Goal: Task Accomplishment & Management: Use online tool/utility

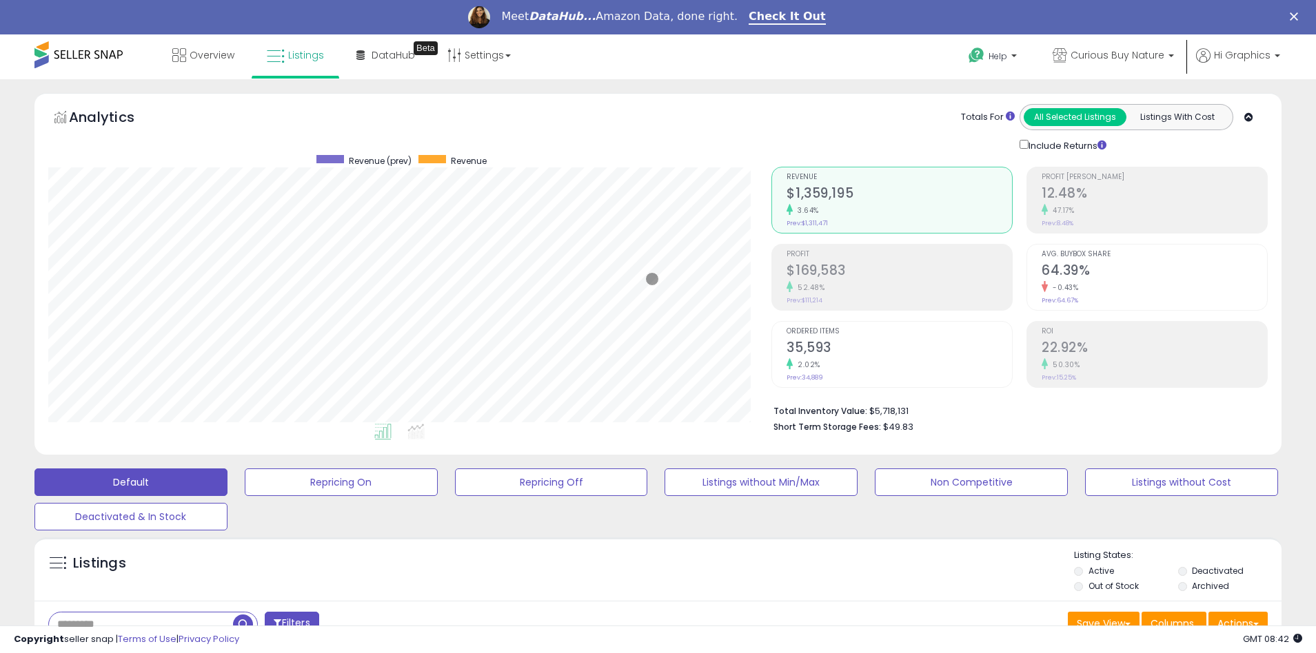
scroll to position [283, 724]
click at [1120, 55] on span "Curious Buy Nature" at bounding box center [1118, 55] width 94 height 14
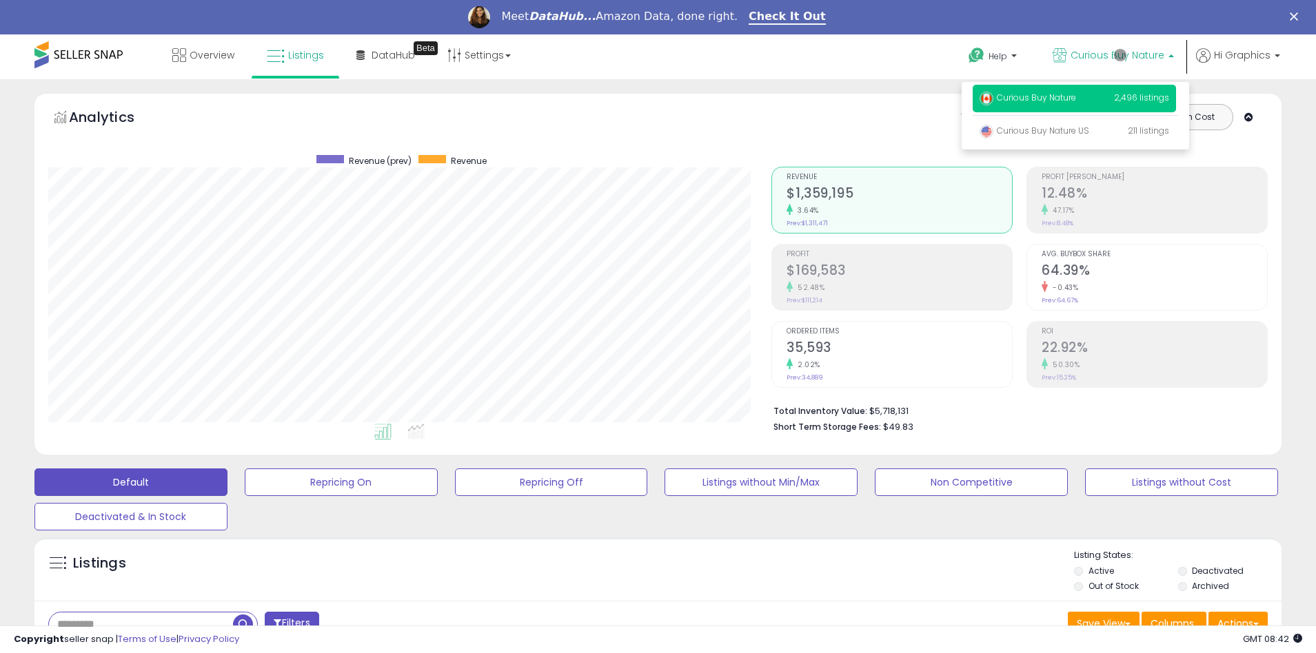
click at [1077, 100] on p "Curious Buy Nature 2,496 listings" at bounding box center [1074, 99] width 203 height 28
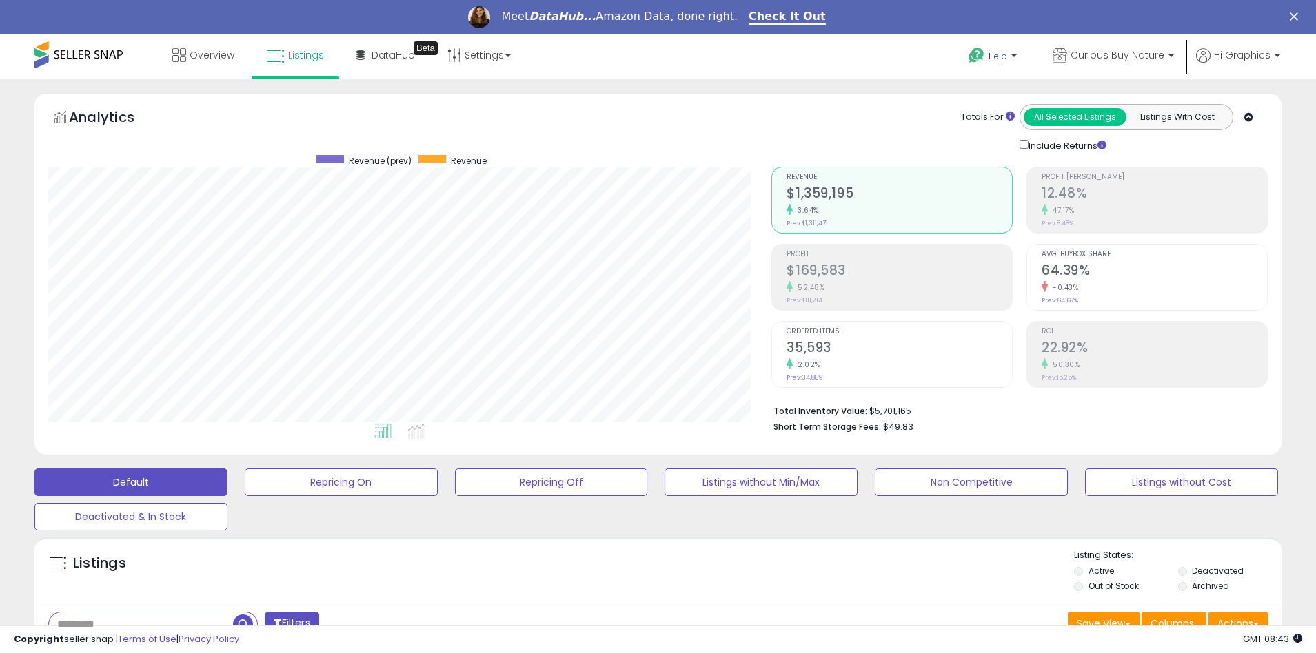
scroll to position [296, 0]
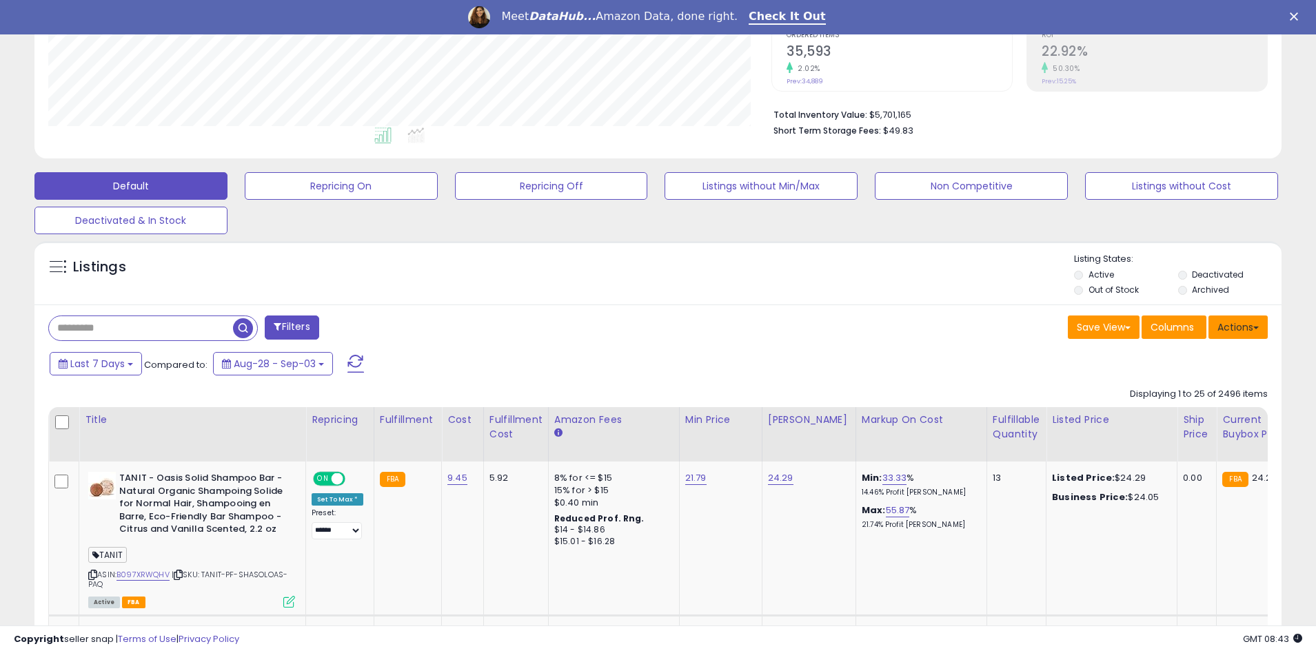
click at [1238, 327] on button "Actions" at bounding box center [1237, 327] width 59 height 23
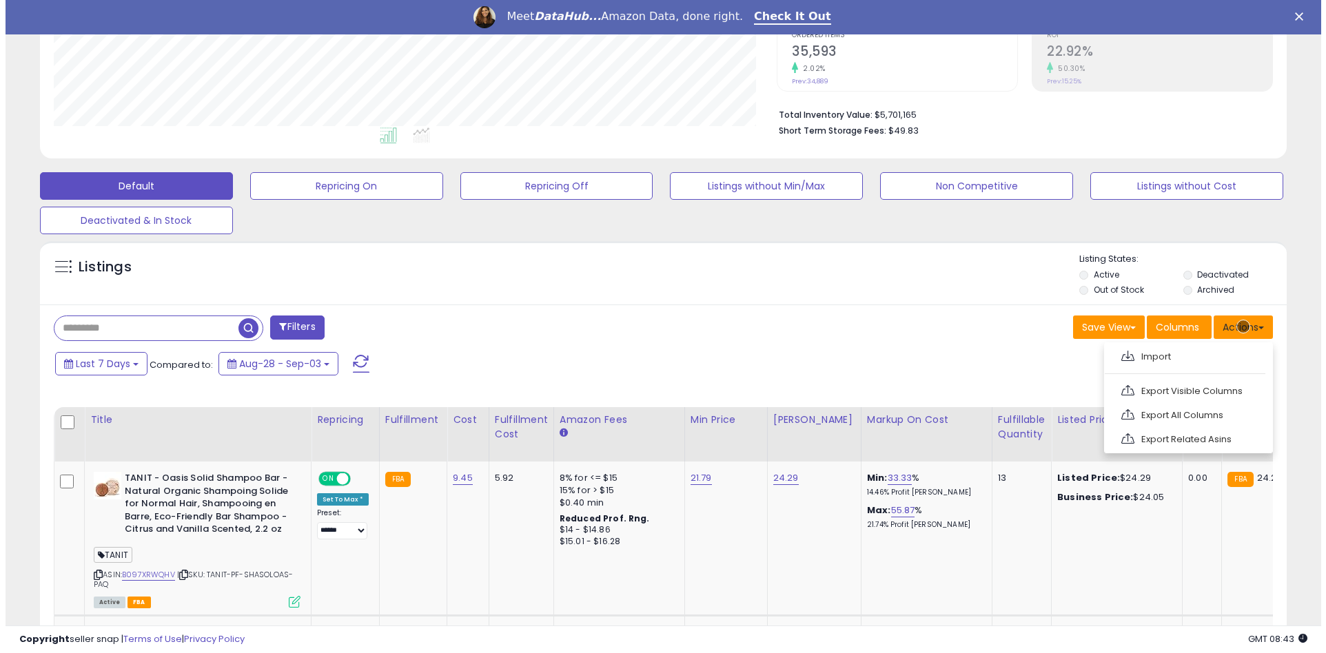
scroll to position [326, 0]
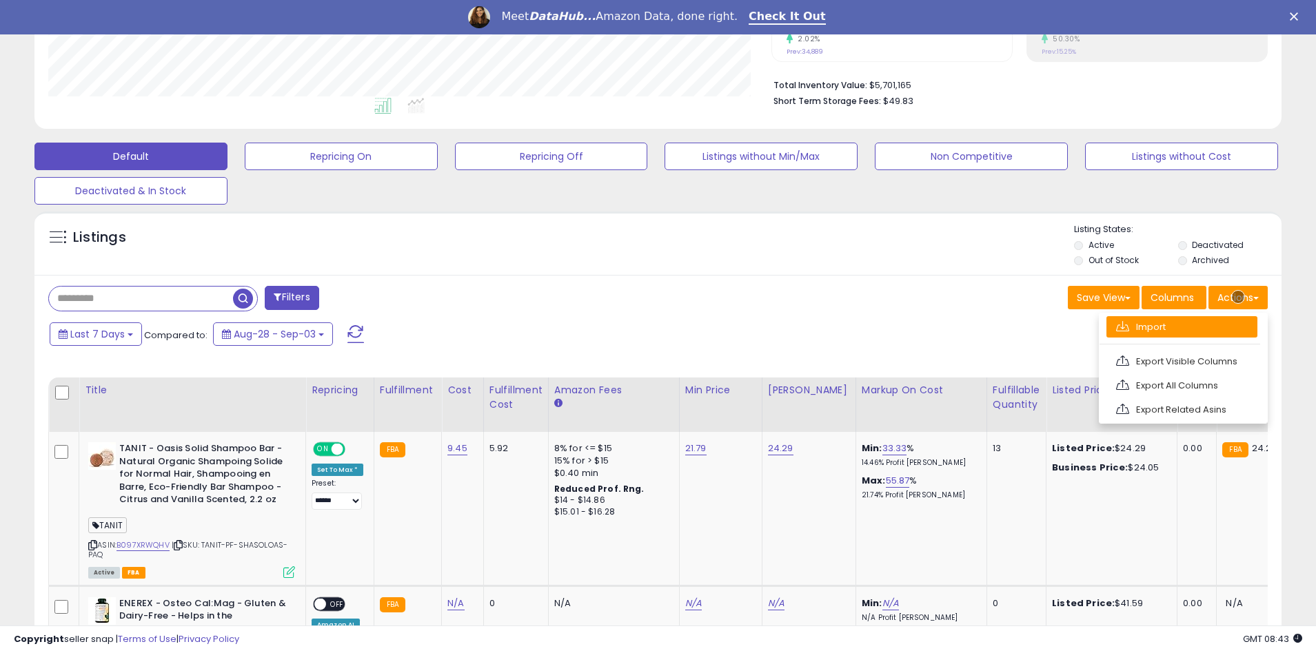
click at [1182, 327] on link "Import" at bounding box center [1181, 326] width 151 height 21
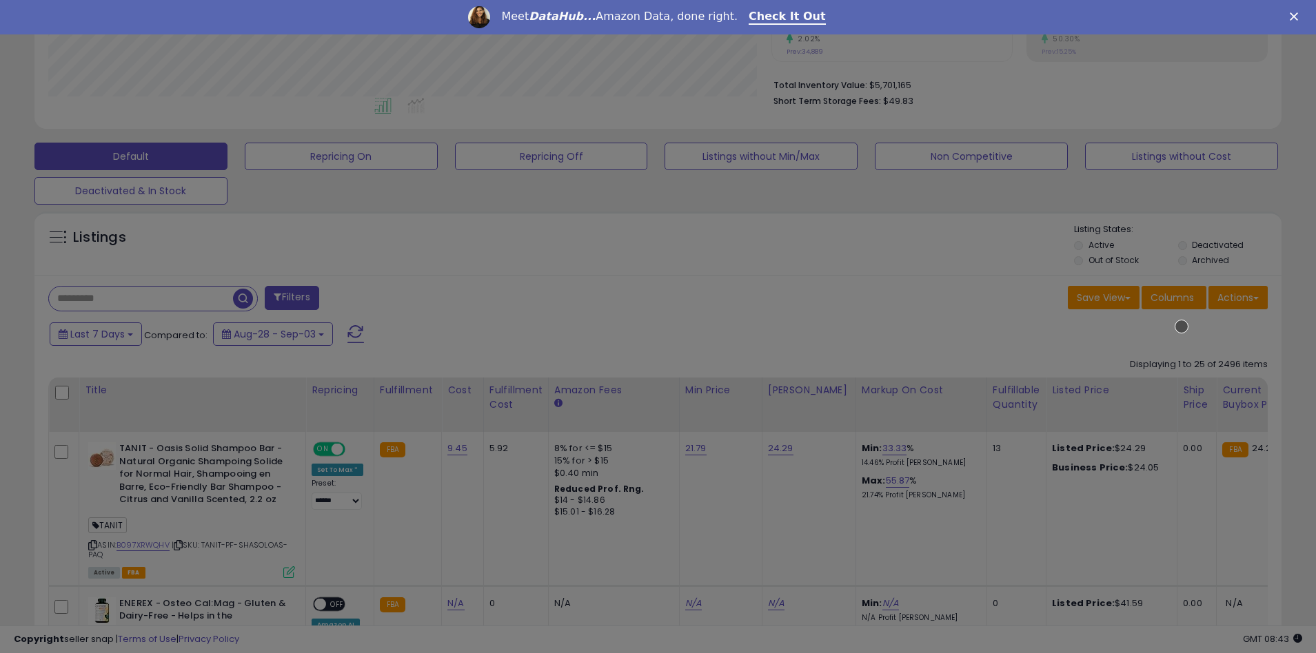
scroll to position [283, 729]
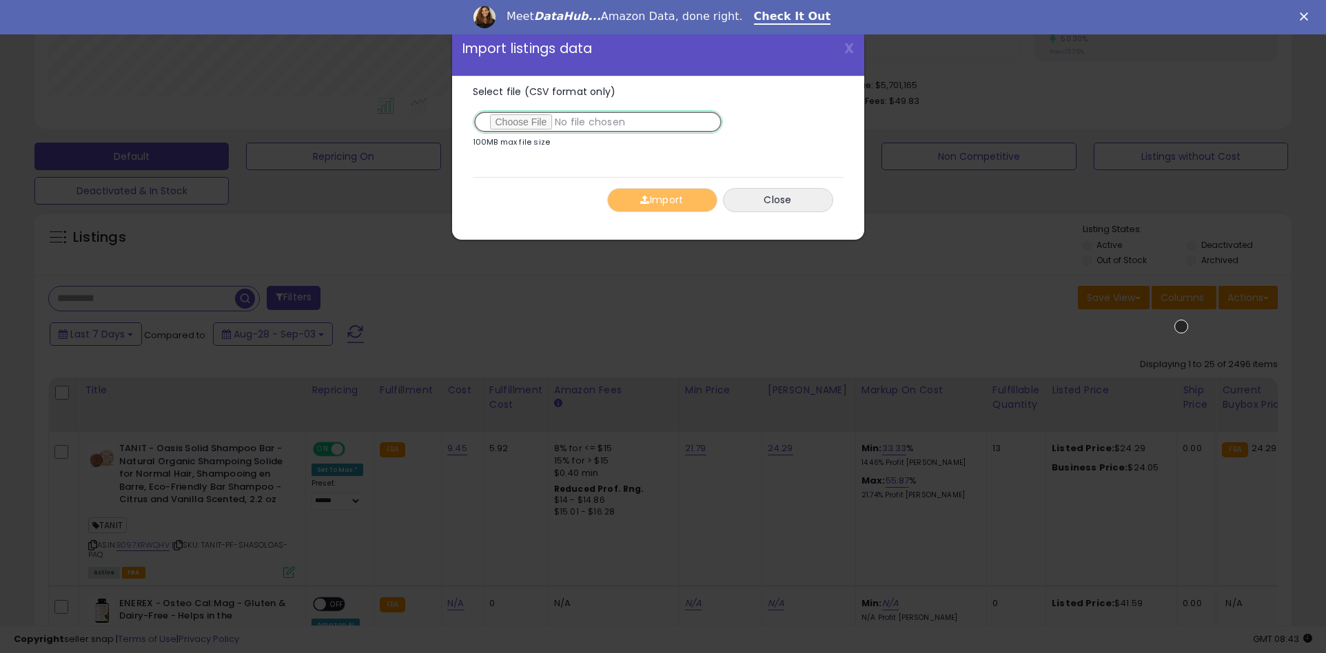
click at [595, 122] on input "Select file (CSV format only)" at bounding box center [598, 121] width 250 height 23
type input "**********"
click at [662, 200] on button "Import" at bounding box center [662, 200] width 110 height 24
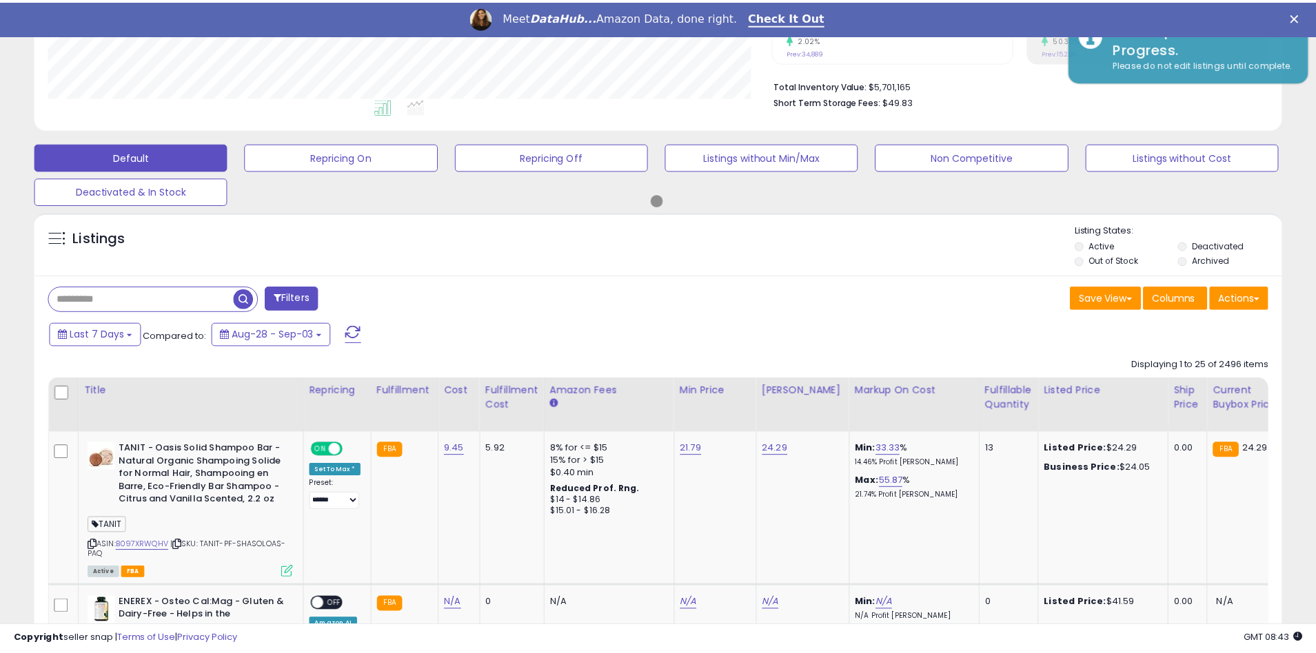
scroll to position [689052, 688612]
